Goal: Transaction & Acquisition: Purchase product/service

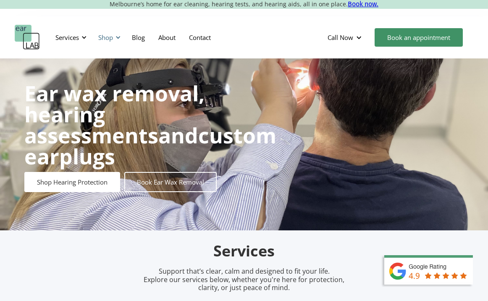
click at [115, 37] on div "Shop" at bounding box center [108, 37] width 30 height 25
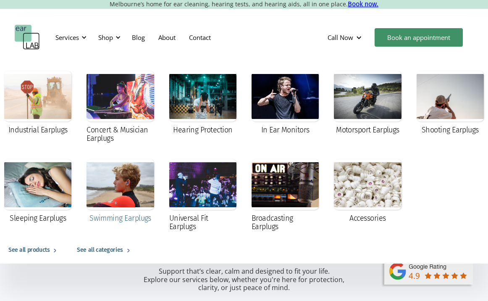
click at [132, 220] on div "Swimming Earplugs" at bounding box center [121, 218] width 62 height 8
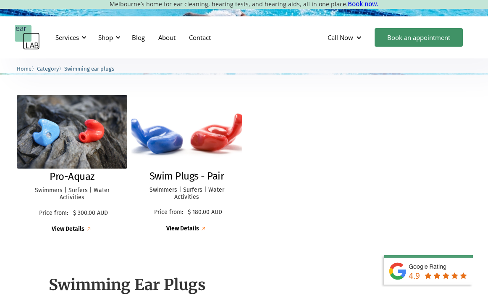
scroll to position [204, 0]
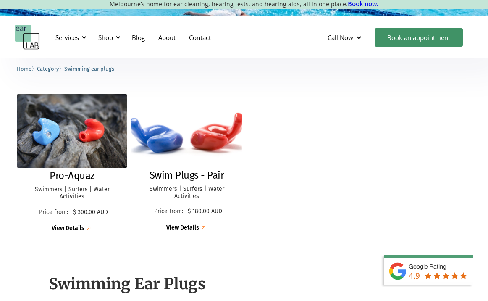
click at [185, 227] on div "View Details" at bounding box center [182, 227] width 33 height 7
